Goal: Transaction & Acquisition: Book appointment/travel/reservation

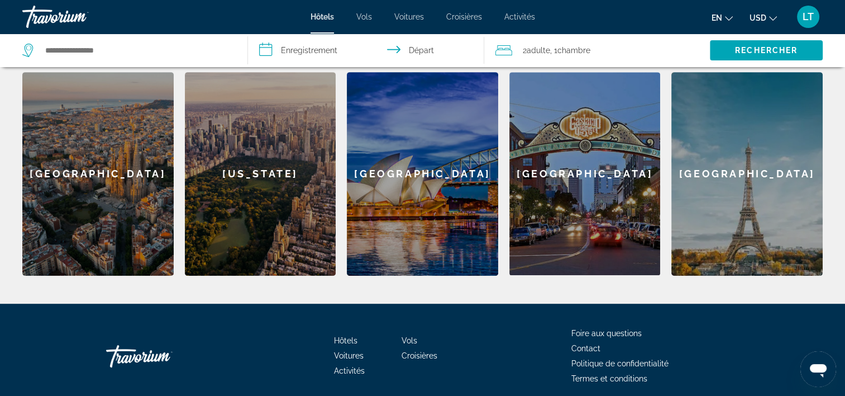
scroll to position [447, 0]
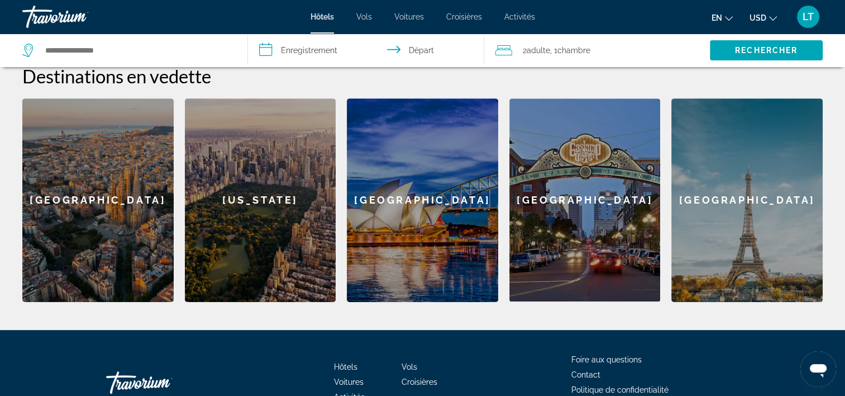
click at [740, 211] on div "[GEOGRAPHIC_DATA]" at bounding box center [747, 199] width 151 height 203
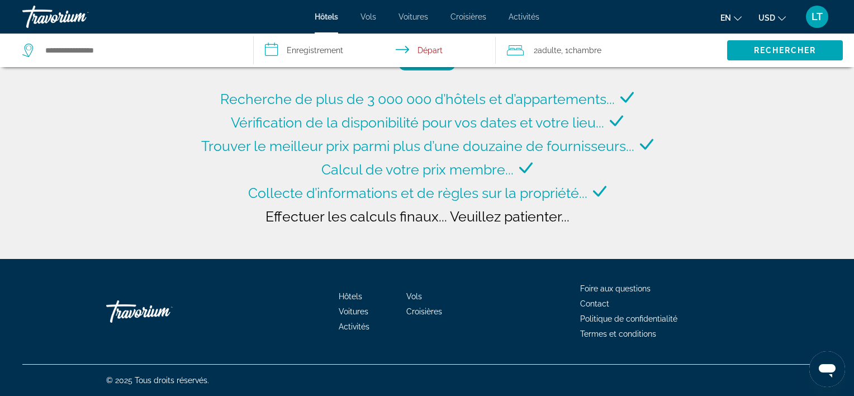
type input "**********"
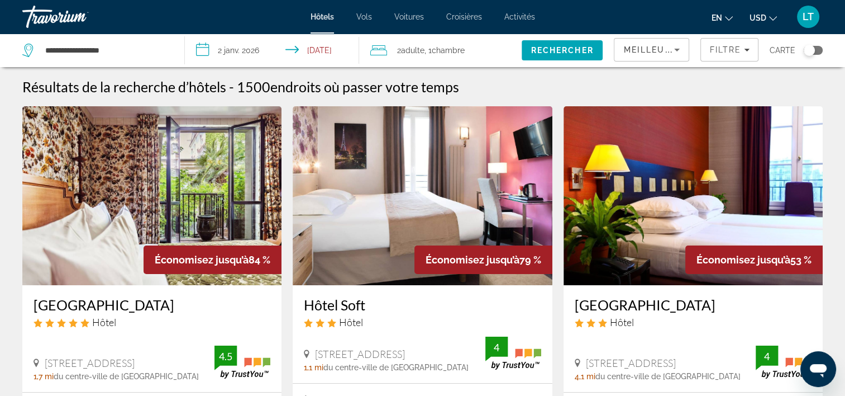
click at [210, 49] on input "**********" at bounding box center [274, 52] width 178 height 37
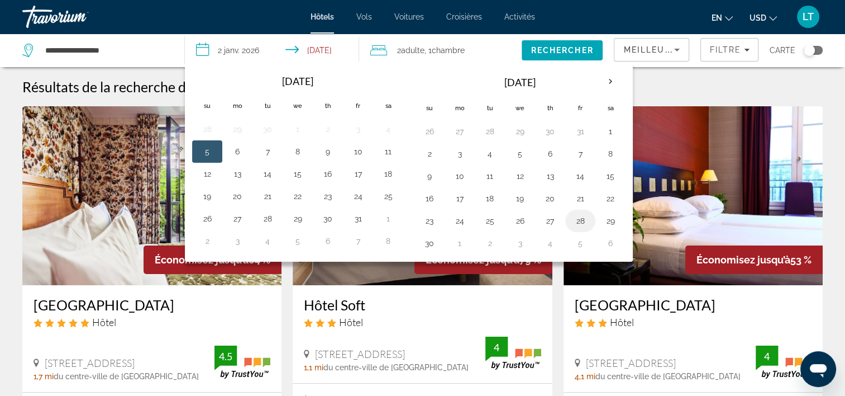
click at [582, 221] on button "28" at bounding box center [581, 221] width 18 height 16
click at [436, 244] on td "30" at bounding box center [430, 243] width 30 height 22
click at [429, 239] on button "30" at bounding box center [430, 243] width 18 height 16
type input "**********"
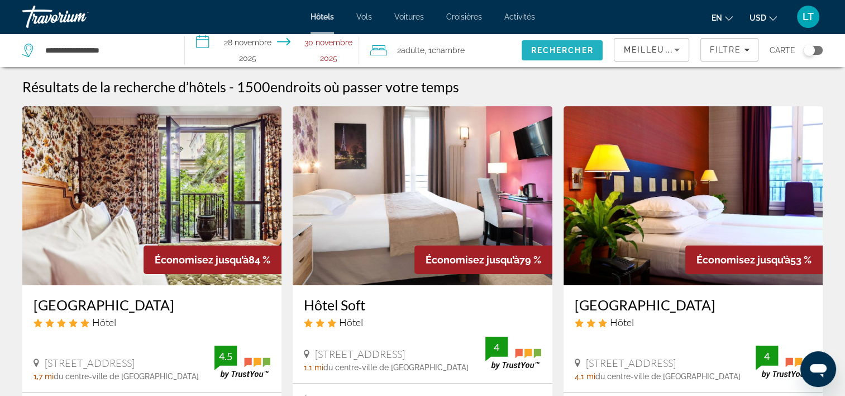
click at [541, 50] on span "Rechercher" at bounding box center [562, 50] width 63 height 9
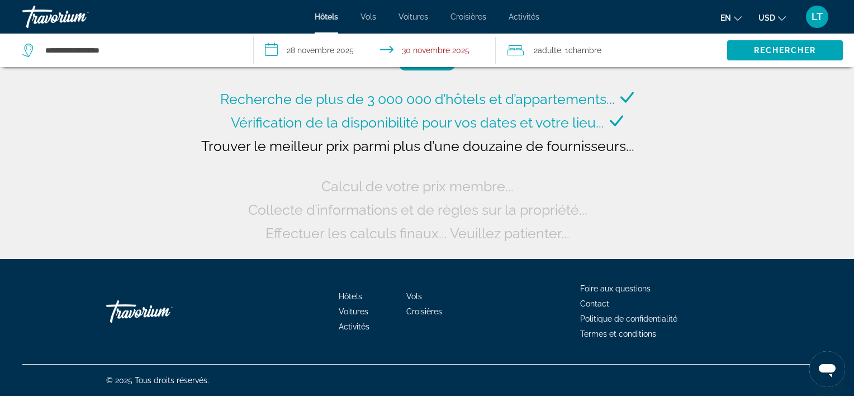
click at [589, 53] on span "Chambre" at bounding box center [584, 50] width 33 height 9
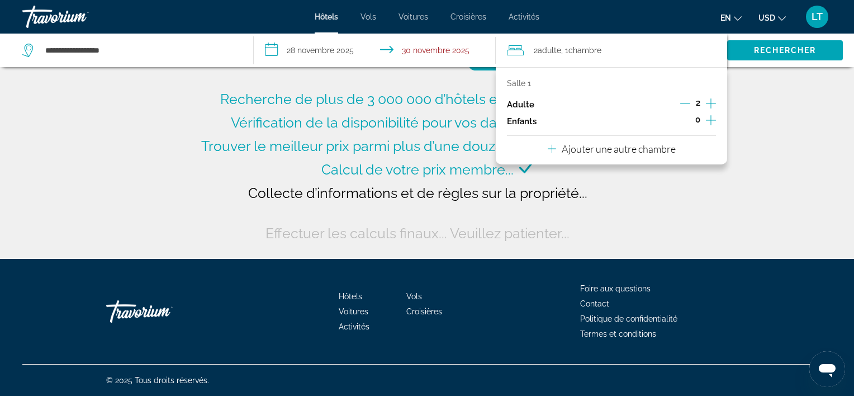
click at [563, 84] on div "Salle 1" at bounding box center [611, 83] width 209 height 9
click at [583, 47] on span "Chambre" at bounding box center [584, 50] width 33 height 9
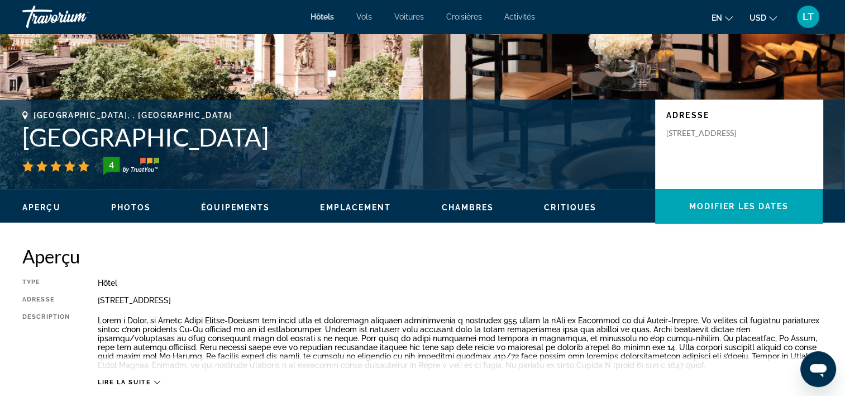
scroll to position [112, 0]
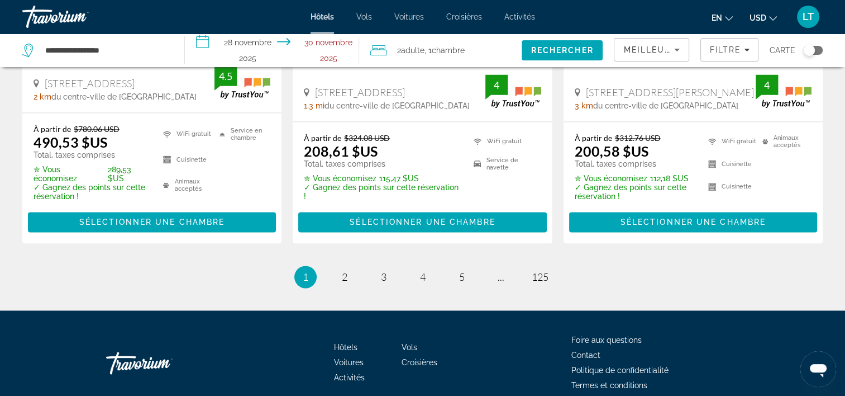
scroll to position [1620, 0]
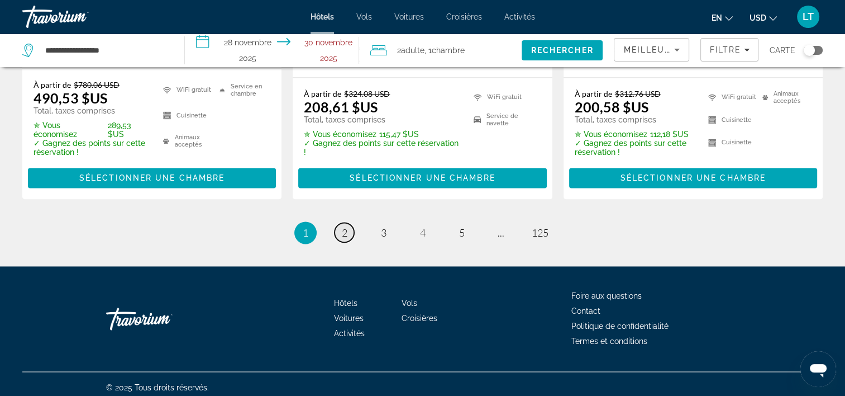
click at [344, 233] on span "2" at bounding box center [345, 232] width 6 height 12
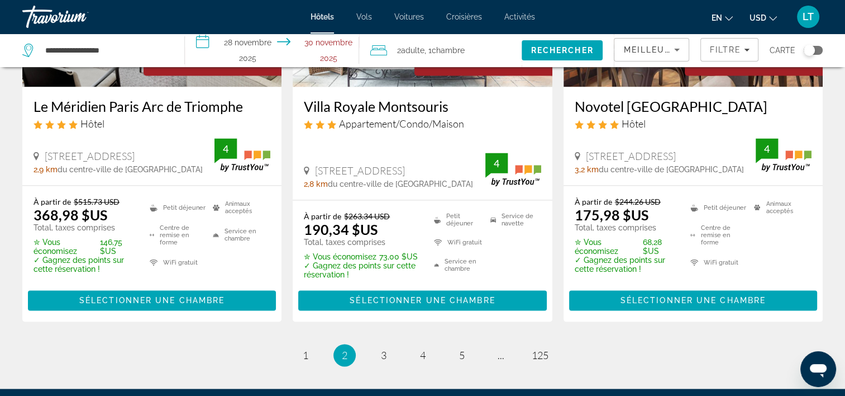
scroll to position [1564, 0]
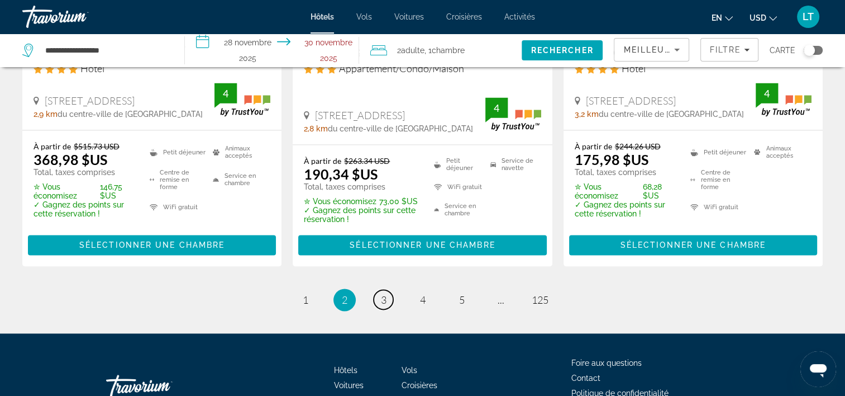
click at [385, 293] on span "3" at bounding box center [384, 299] width 6 height 12
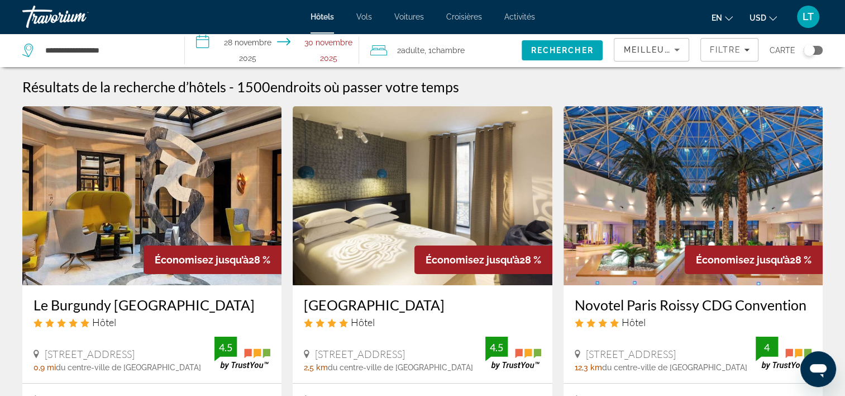
click at [27, 51] on icon "Widget de recherche" at bounding box center [28, 50] width 13 height 13
click at [62, 51] on input "**********" at bounding box center [105, 50] width 123 height 17
click at [124, 51] on input "**********" at bounding box center [105, 50] width 123 height 17
click at [553, 51] on span "Rechercher" at bounding box center [562, 50] width 63 height 9
click at [561, 53] on span "Rechercher" at bounding box center [562, 50] width 63 height 9
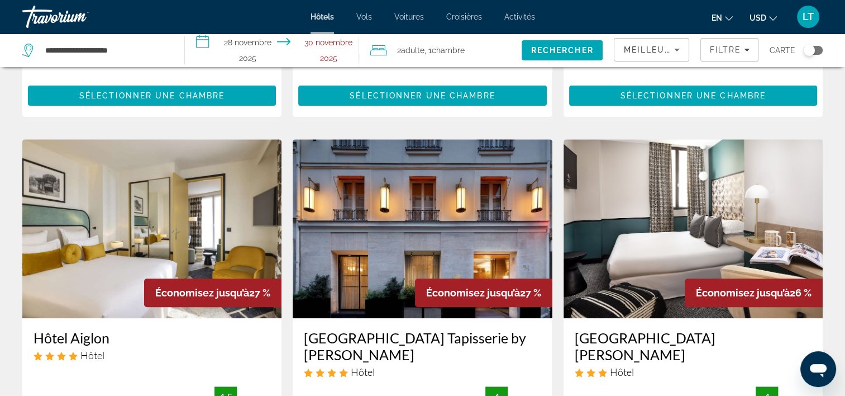
scroll to position [223, 0]
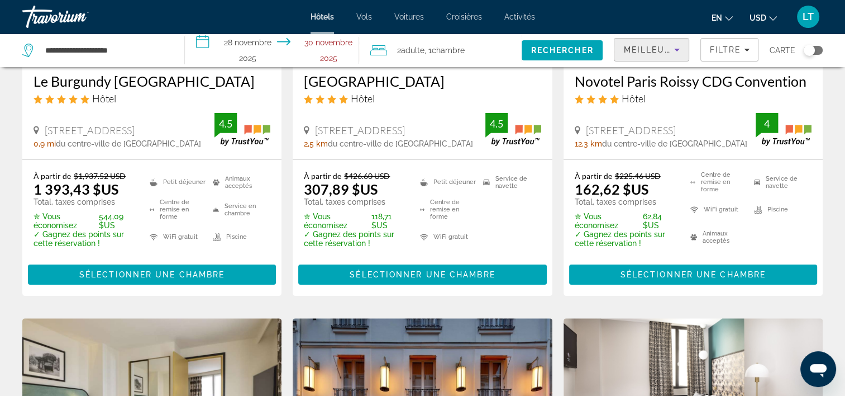
click at [678, 50] on icon "Trier par" at bounding box center [676, 49] width 13 height 13
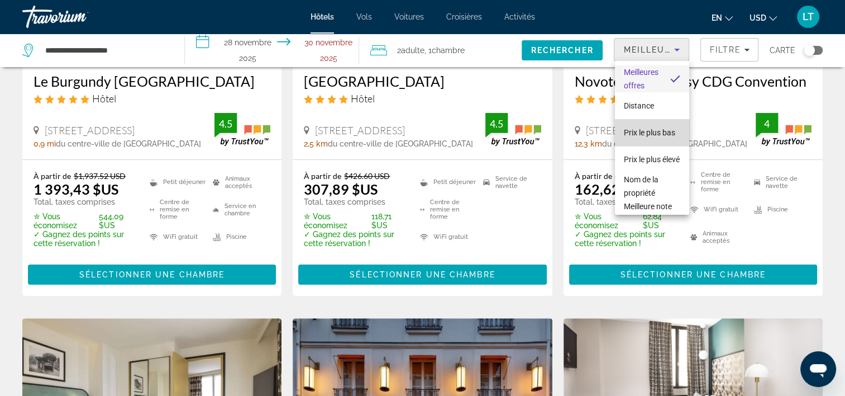
click at [655, 128] on span "Prix le plus bas" at bounding box center [649, 132] width 51 height 9
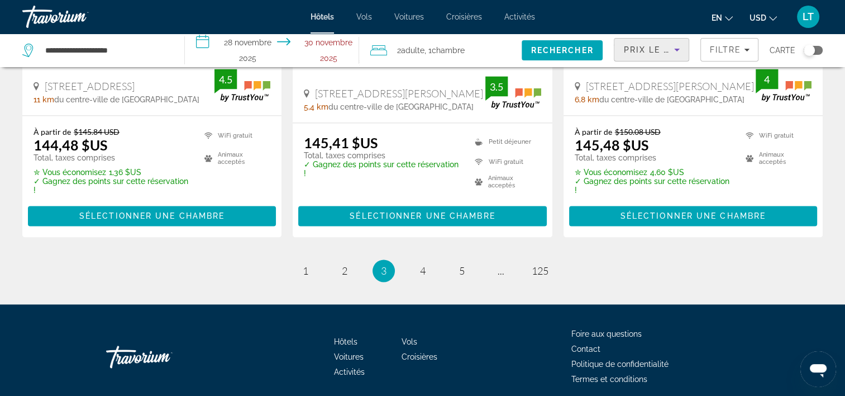
scroll to position [1560, 0]
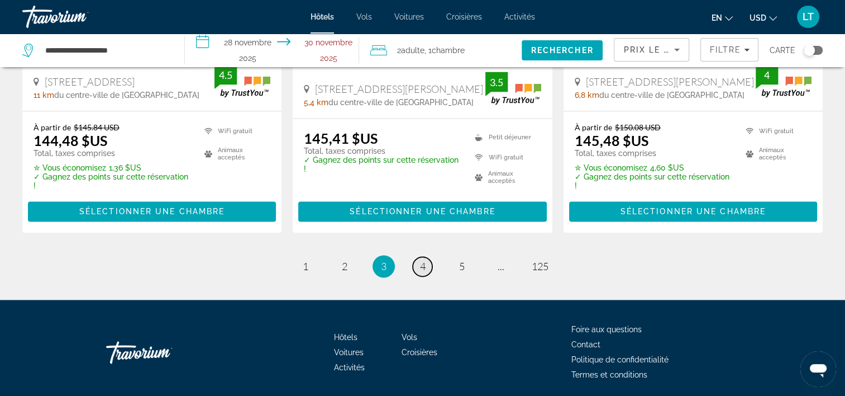
click at [422, 260] on span "4" at bounding box center [423, 266] width 6 height 12
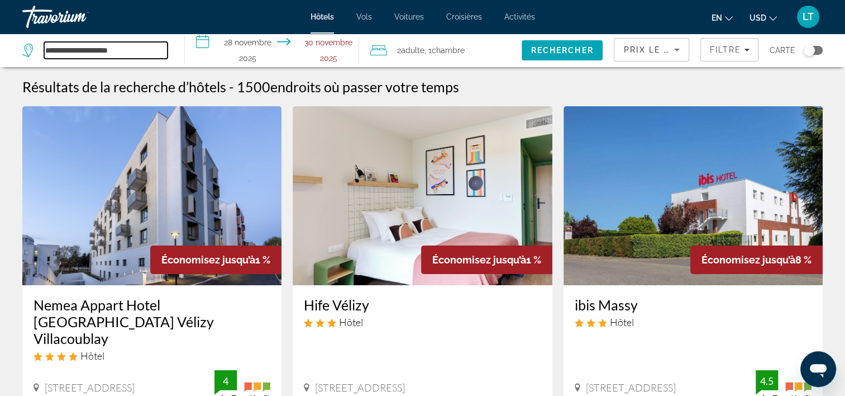
click at [142, 53] on input "**********" at bounding box center [105, 50] width 123 height 17
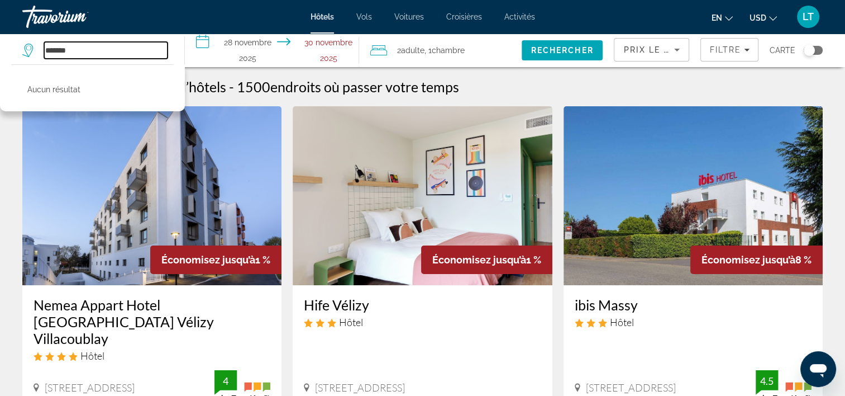
type input "*****"
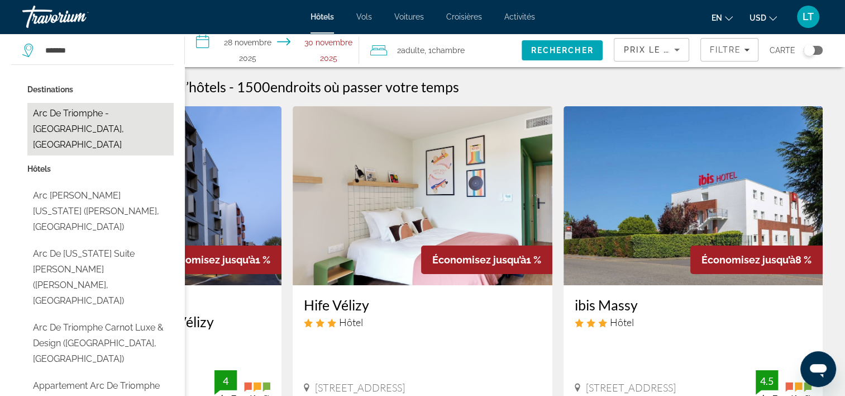
click at [103, 114] on button "Arc de Triomphe - [GEOGRAPHIC_DATA], [GEOGRAPHIC_DATA]" at bounding box center [100, 129] width 146 height 53
type input "**********"
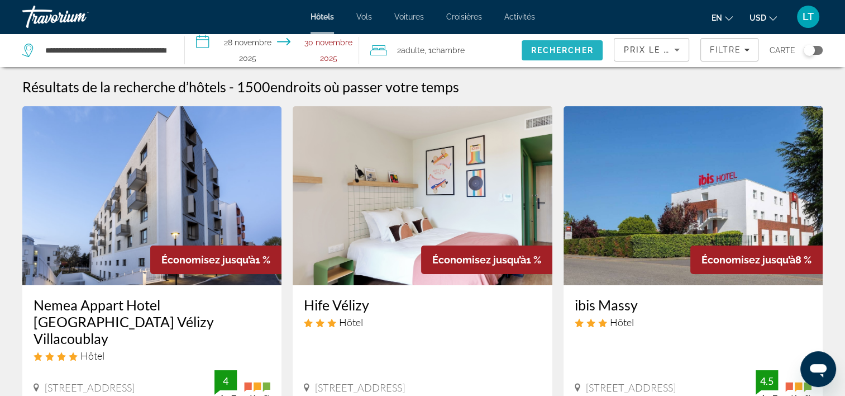
click at [554, 47] on span "Rechercher" at bounding box center [562, 50] width 63 height 9
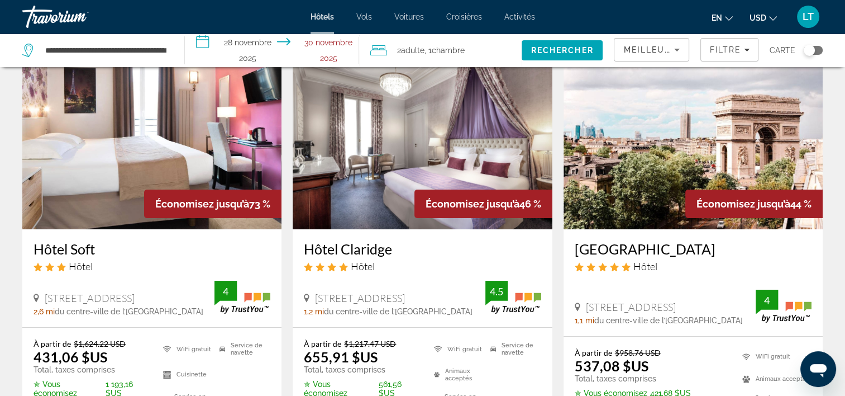
scroll to position [112, 0]
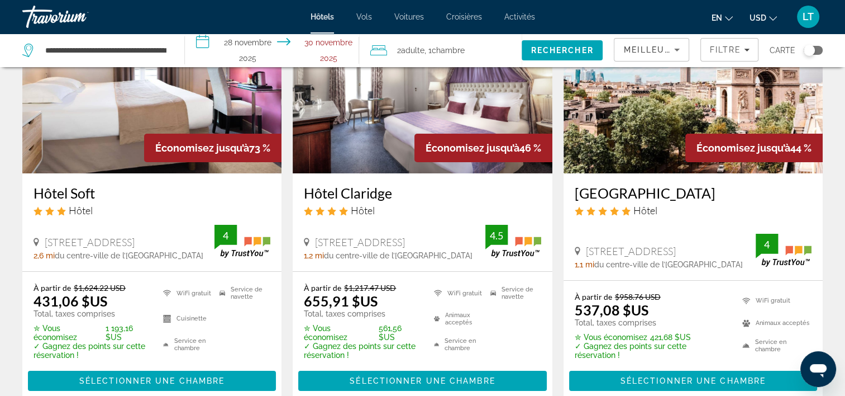
click at [679, 51] on icon "Trier par" at bounding box center [676, 49] width 13 height 13
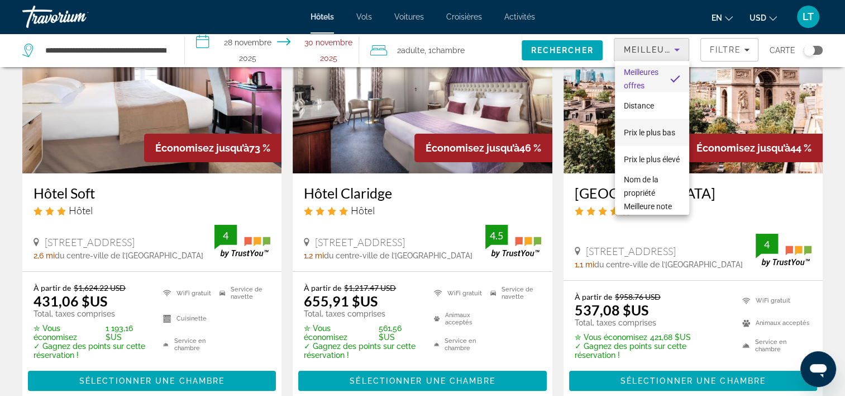
click at [656, 128] on span "Prix le plus bas" at bounding box center [649, 132] width 51 height 9
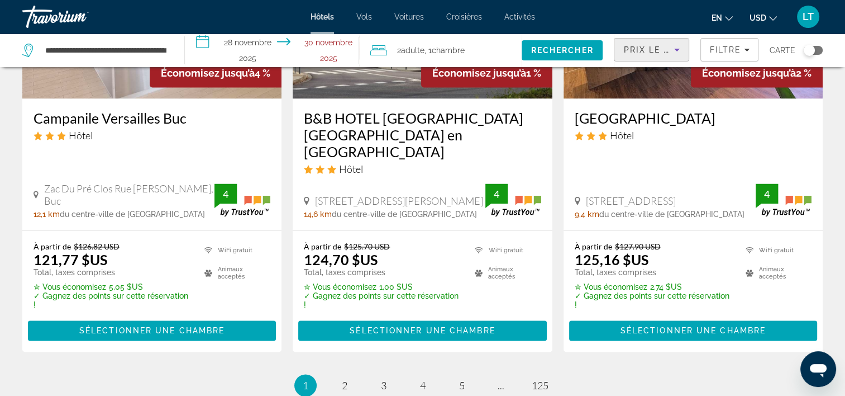
scroll to position [1620, 0]
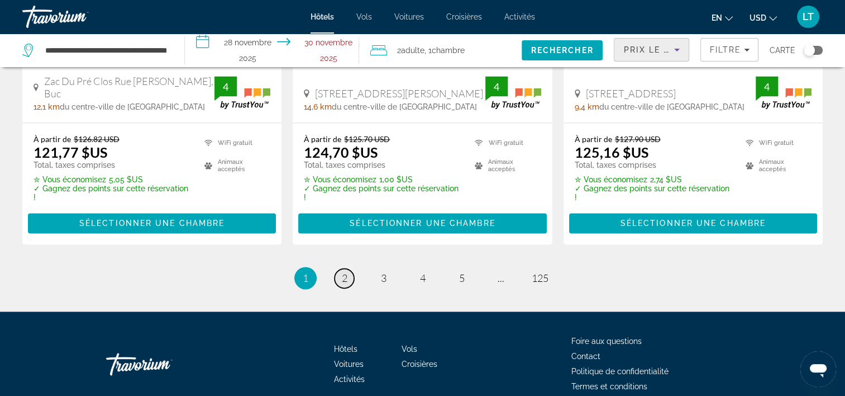
click at [345, 272] on span "2" at bounding box center [345, 278] width 6 height 12
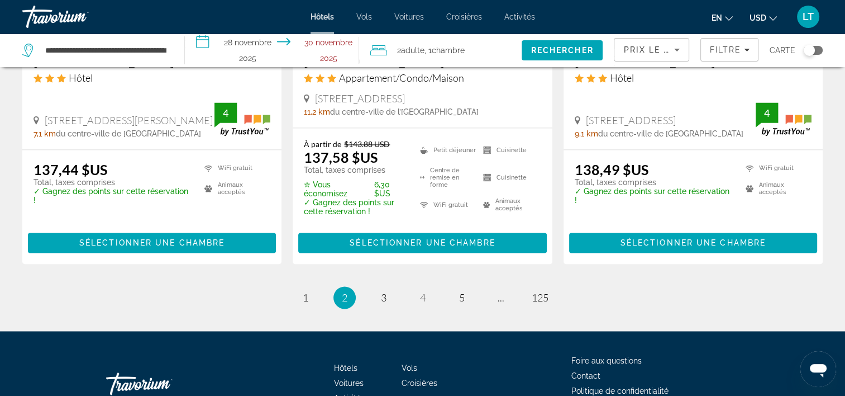
scroll to position [1620, 0]
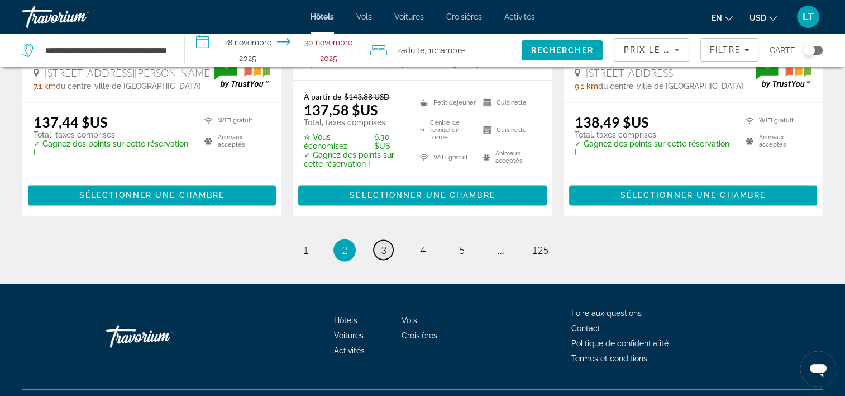
click at [382, 244] on span "3" at bounding box center [384, 250] width 6 height 12
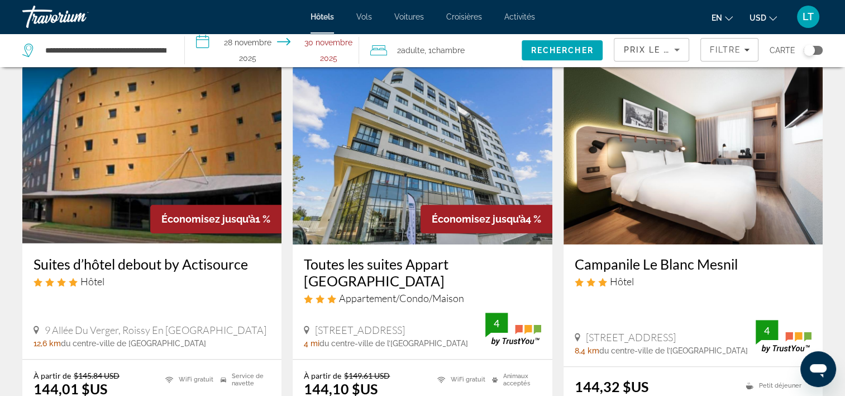
scroll to position [726, 0]
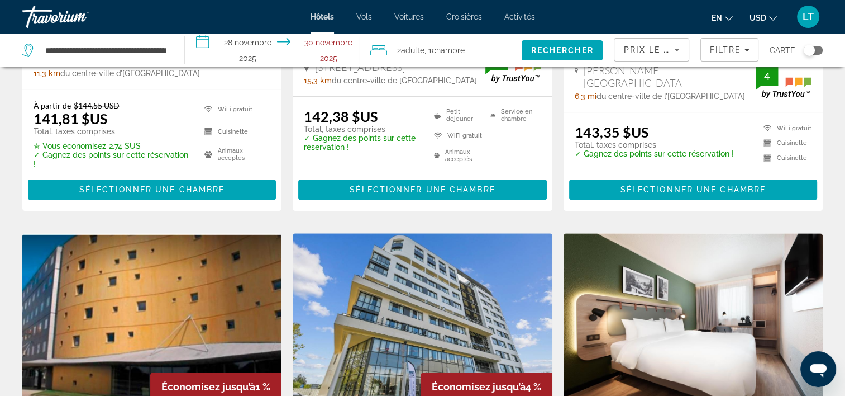
click at [419, 250] on img "Contenu principal" at bounding box center [422, 322] width 259 height 179
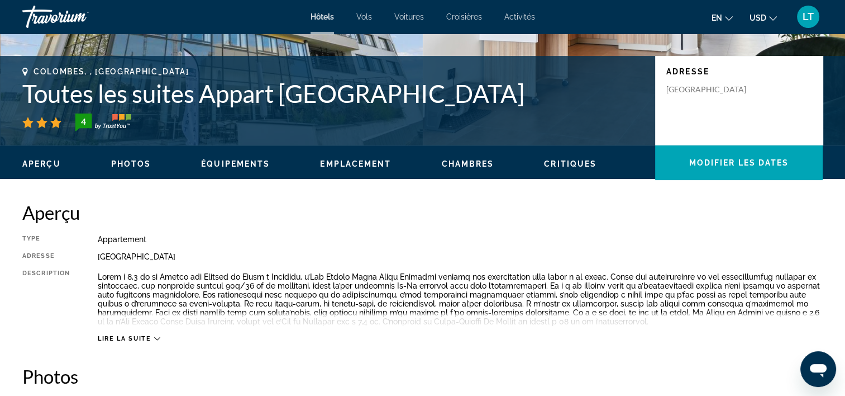
scroll to position [447, 0]
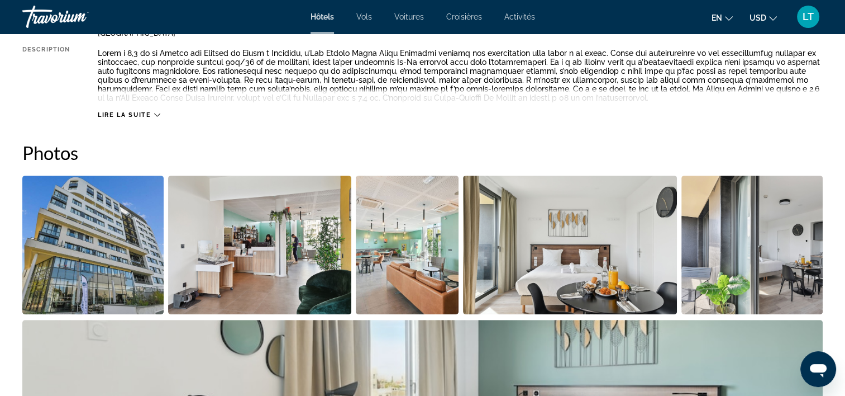
click at [104, 224] on img "Ouvrir le curseur d’image en plein écran" at bounding box center [92, 244] width 141 height 139
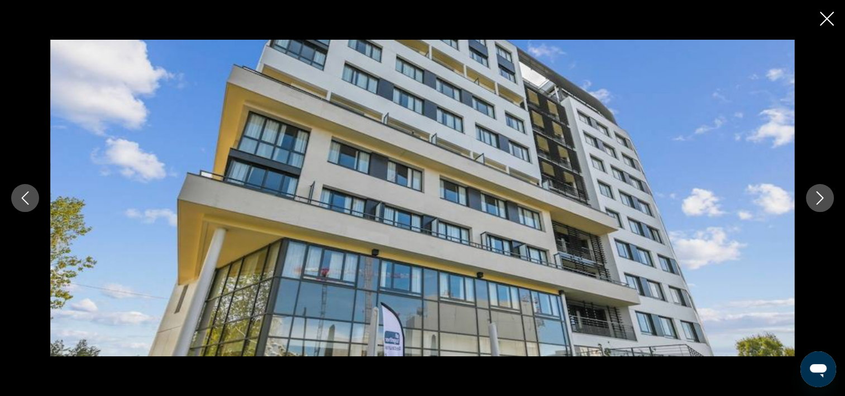
click at [823, 197] on icon "Image suivante" at bounding box center [819, 197] width 13 height 13
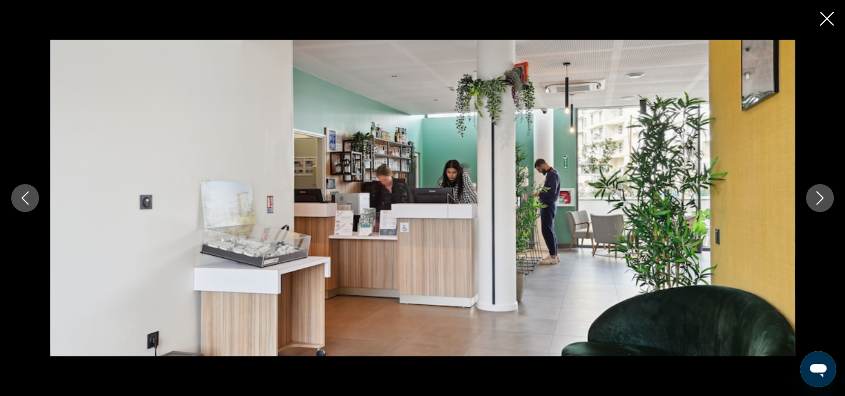
click at [820, 197] on icon "Image suivante" at bounding box center [819, 197] width 13 height 13
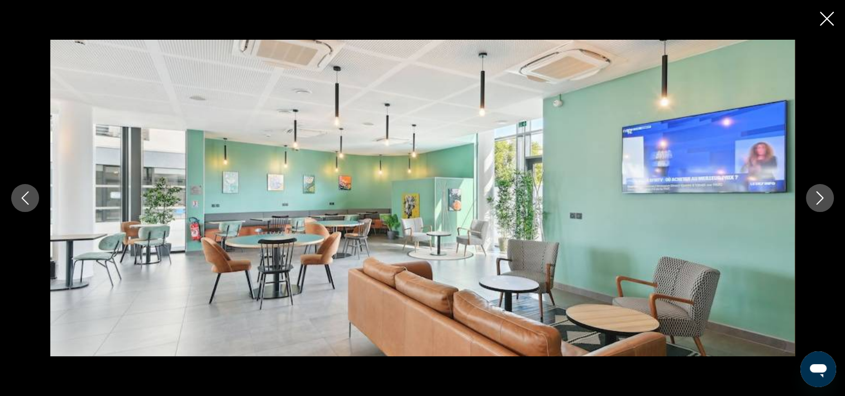
click at [820, 197] on icon "Image suivante" at bounding box center [819, 197] width 13 height 13
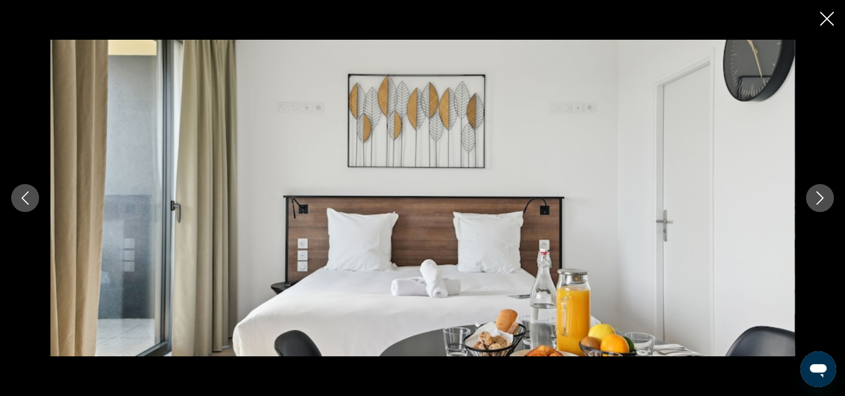
click at [820, 197] on icon "Image suivante" at bounding box center [819, 197] width 13 height 13
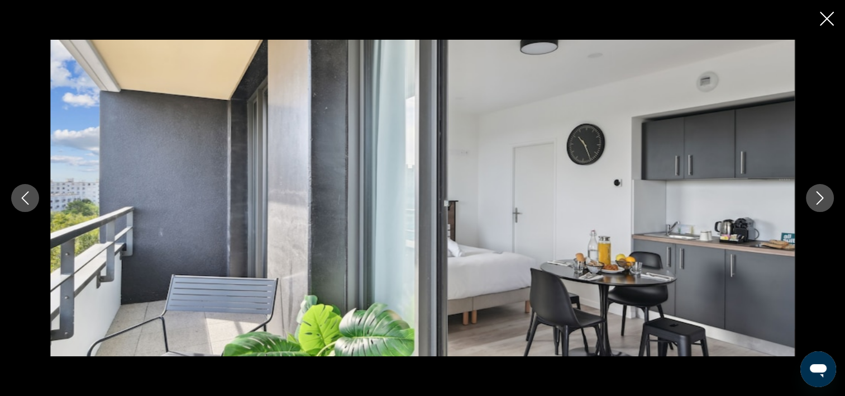
click at [819, 197] on icon "Image suivante" at bounding box center [819, 197] width 13 height 13
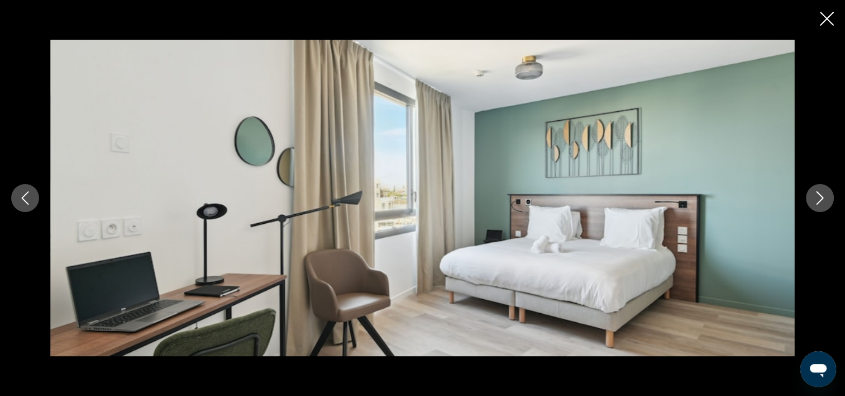
click at [818, 197] on icon "Image suivante" at bounding box center [819, 197] width 13 height 13
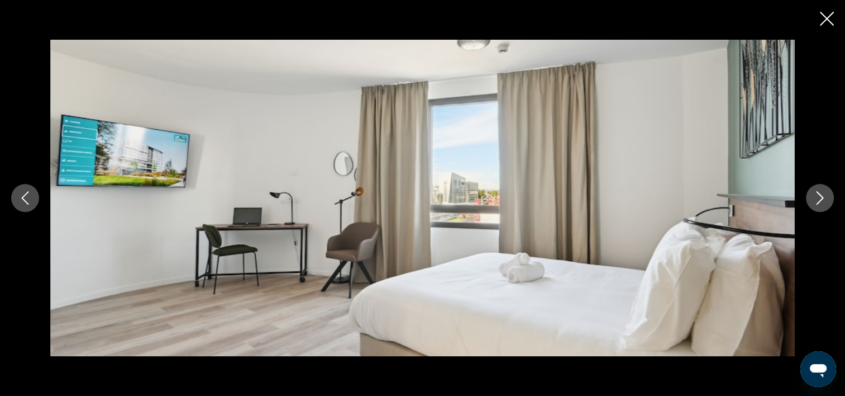
click at [818, 197] on icon "Image suivante" at bounding box center [819, 197] width 13 height 13
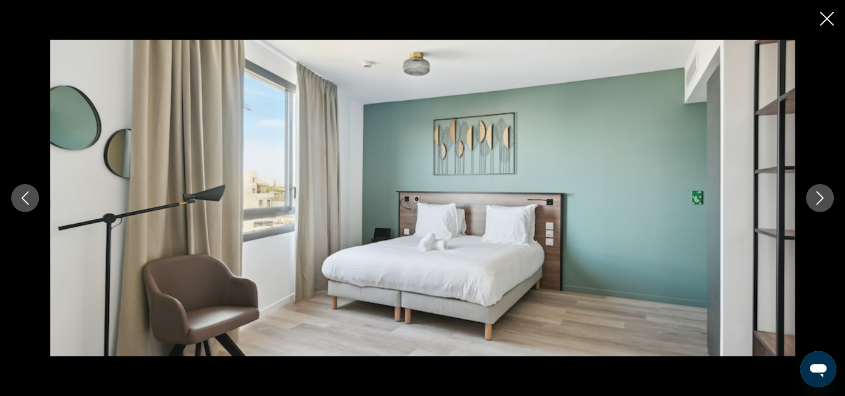
click at [818, 197] on icon "Image suivante" at bounding box center [819, 197] width 13 height 13
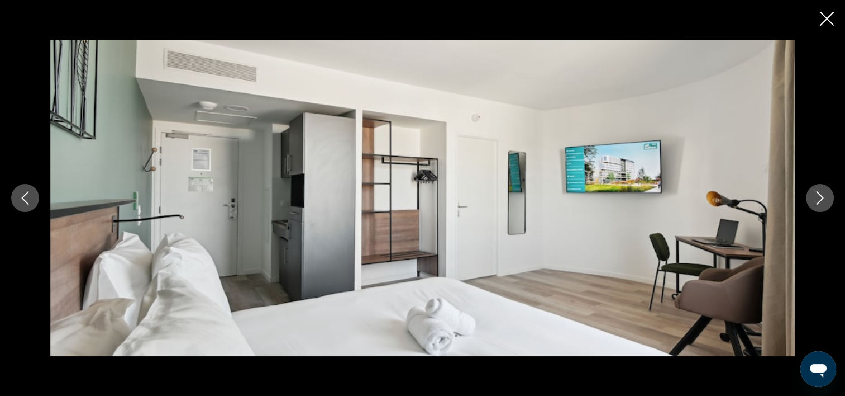
click at [819, 197] on icon "Image suivante" at bounding box center [819, 197] width 13 height 13
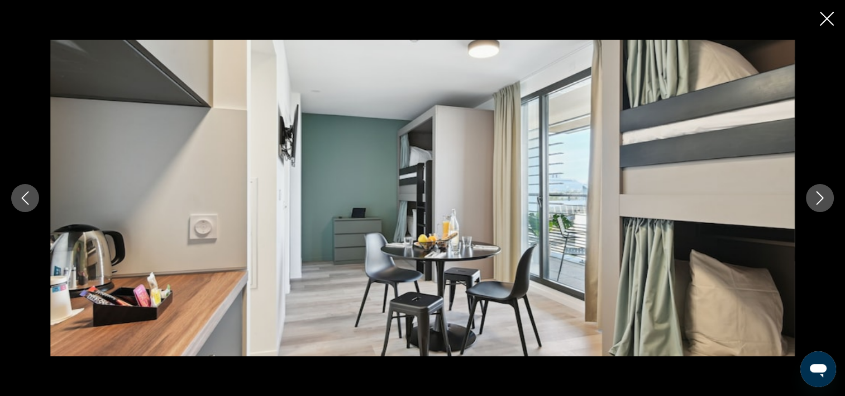
click at [829, 15] on icon "Fermer le diaporama" at bounding box center [827, 19] width 14 height 14
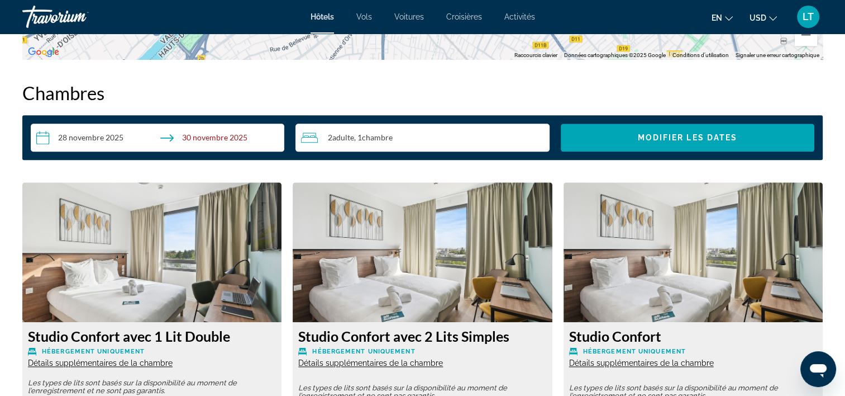
scroll to position [1284, 0]
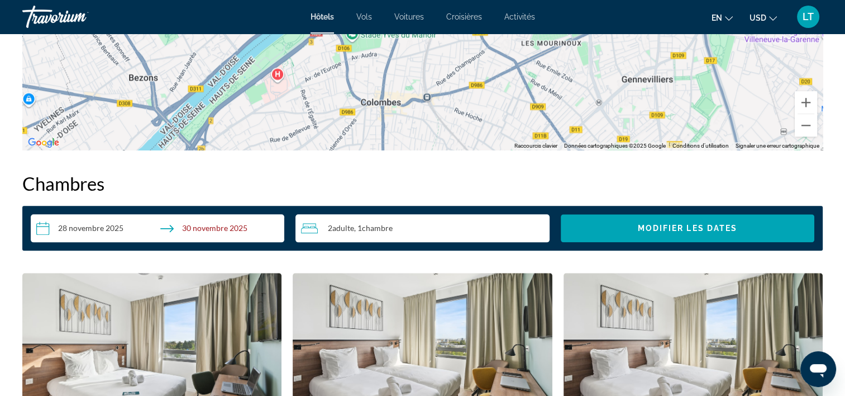
click at [389, 227] on span "Chambre" at bounding box center [377, 227] width 31 height 9
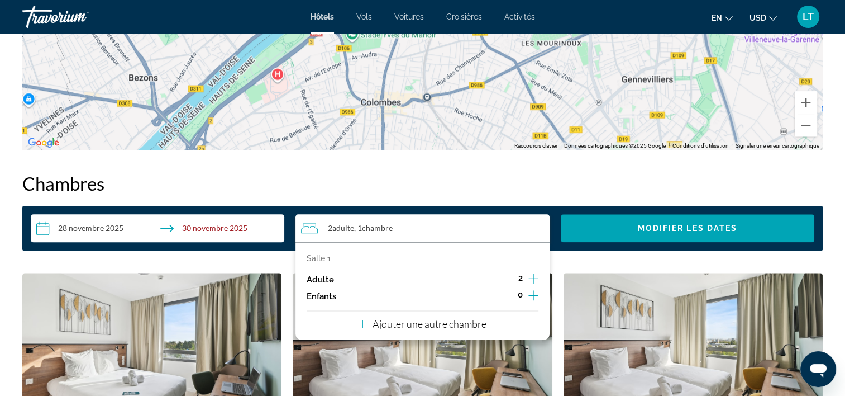
click at [335, 257] on div "Salle 1" at bounding box center [422, 258] width 231 height 9
click at [534, 279] on icon "Augmenter les adultes" at bounding box center [534, 278] width 10 height 13
click at [507, 278] on icon "Décrément des adultes" at bounding box center [508, 278] width 10 height 10
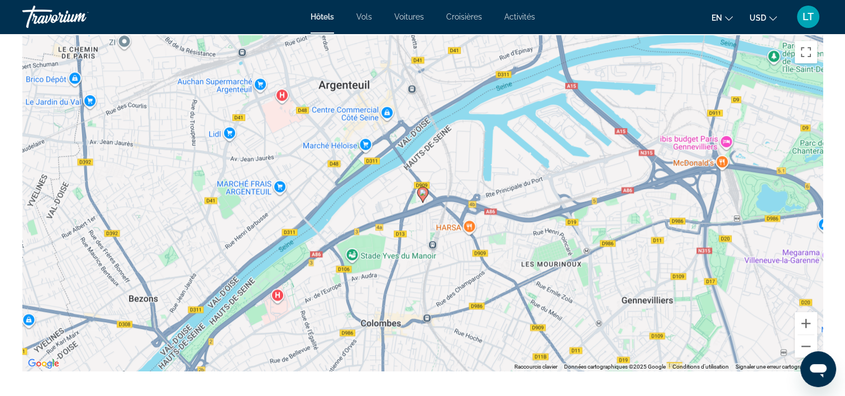
scroll to position [1061, 0]
